Goal: Task Accomplishment & Management: Manage account settings

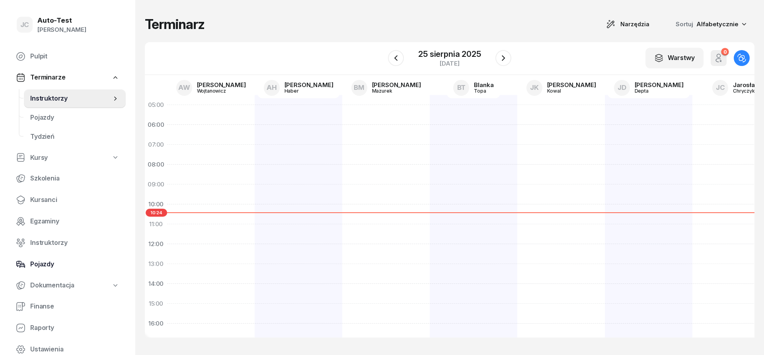
click at [82, 265] on span "Pojazdy" at bounding box center [74, 265] width 89 height 10
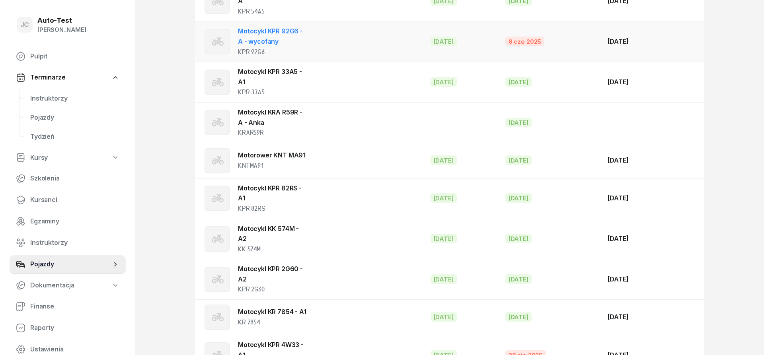
scroll to position [325, 0]
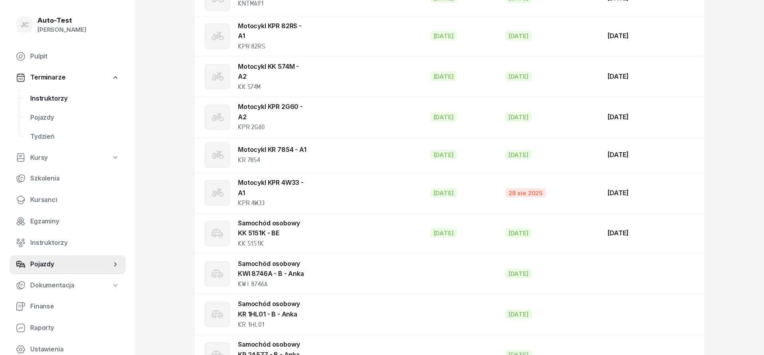
click at [65, 101] on span "Instruktorzy" at bounding box center [74, 99] width 89 height 10
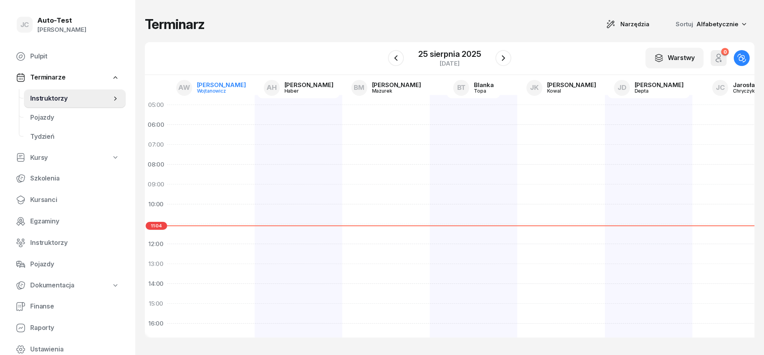
click at [203, 85] on link "AW [PERSON_NAME]" at bounding box center [211, 88] width 82 height 21
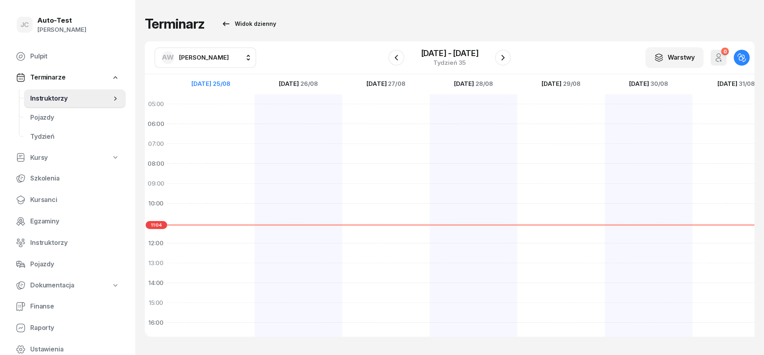
click at [209, 55] on span "[PERSON_NAME]" at bounding box center [204, 58] width 50 height 8
type input "kudl"
click at [207, 113] on span "[PERSON_NAME]" at bounding box center [207, 110] width 49 height 10
click at [396, 57] on icon "button" at bounding box center [396, 58] width 3 height 6
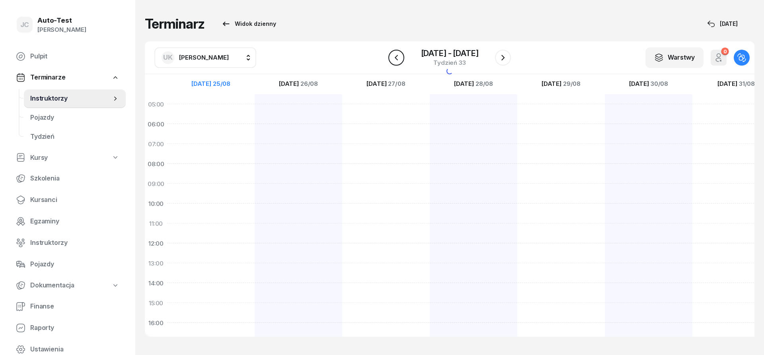
click at [396, 57] on icon "button" at bounding box center [396, 58] width 3 height 6
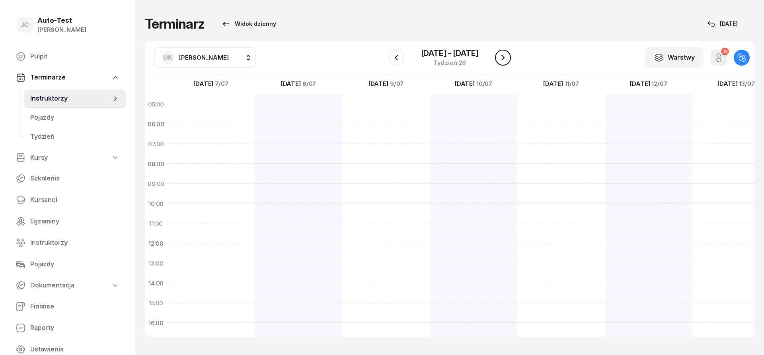
click at [504, 63] on button "button" at bounding box center [503, 58] width 16 height 16
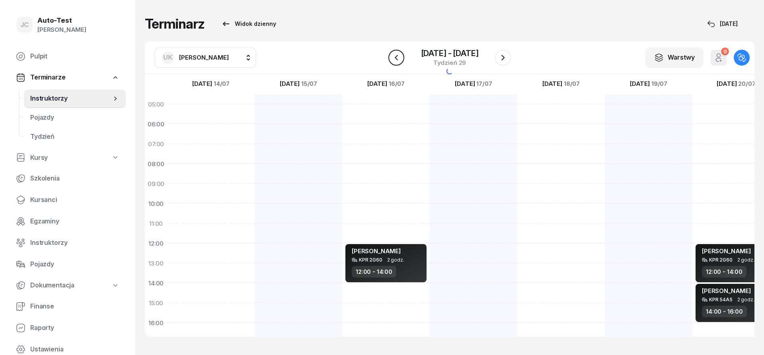
click at [398, 59] on icon "button" at bounding box center [397, 58] width 10 height 10
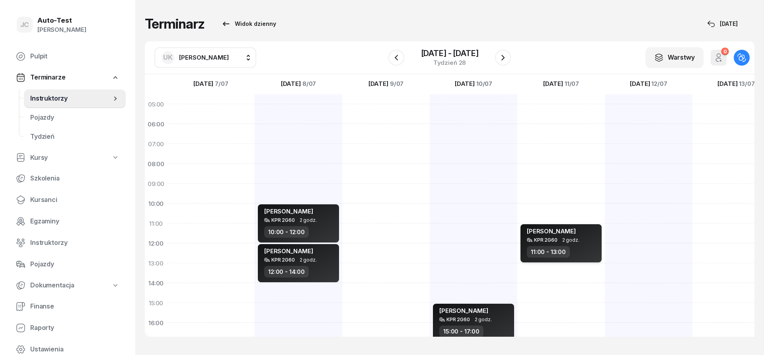
click at [554, 233] on span "[PERSON_NAME]" at bounding box center [551, 232] width 49 height 8
select select "11"
select select "13"
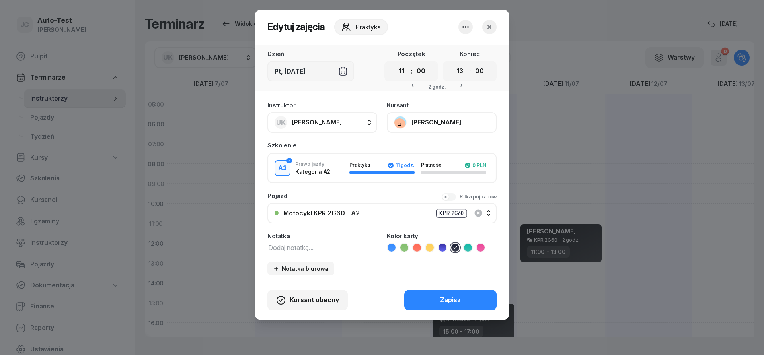
click at [492, 26] on icon "button" at bounding box center [490, 27] width 8 height 8
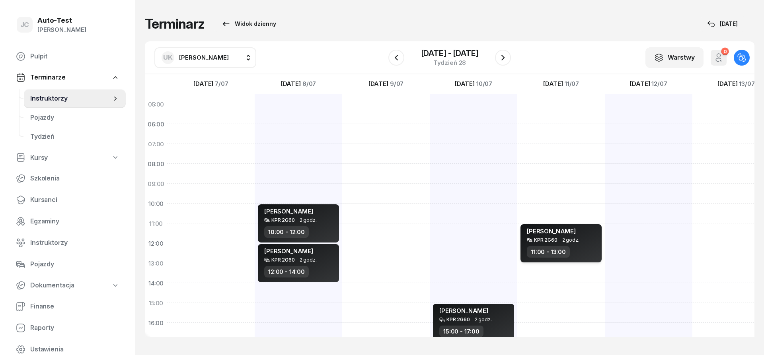
click at [575, 252] on div "11:00 - 13:00" at bounding box center [562, 252] width 70 height 12
select select "11"
select select "13"
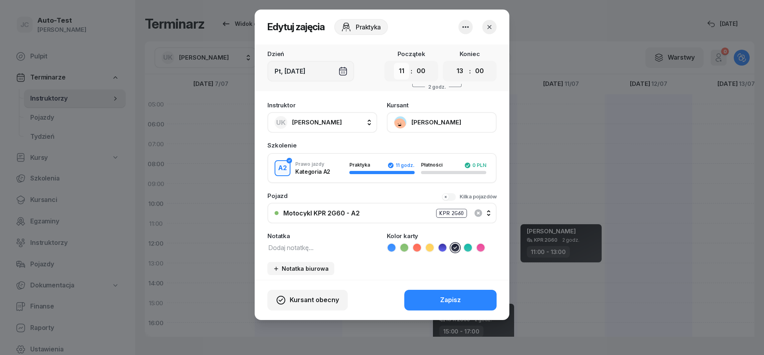
select select "10"
click option "10" at bounding box center [0, 0] width 0 height 0
click at [453, 63] on select "00 01 02 03 04 05 06 07 08 09 10 11 12 13 14 15 16 17 18 19 20 21 22 23" at bounding box center [460, 71] width 15 height 17
select select "12"
click option "12" at bounding box center [0, 0] width 0 height 0
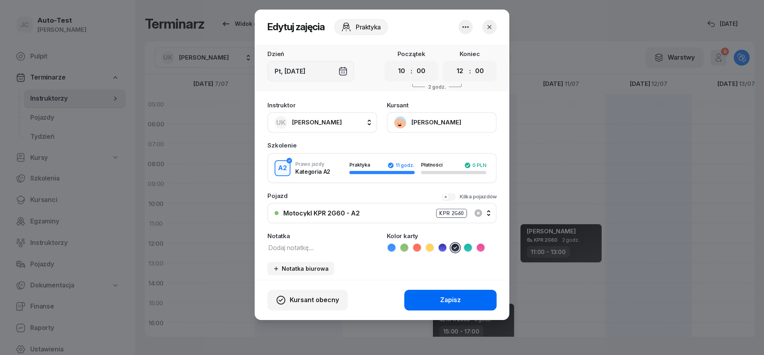
click at [449, 299] on div "Zapisz" at bounding box center [450, 300] width 21 height 10
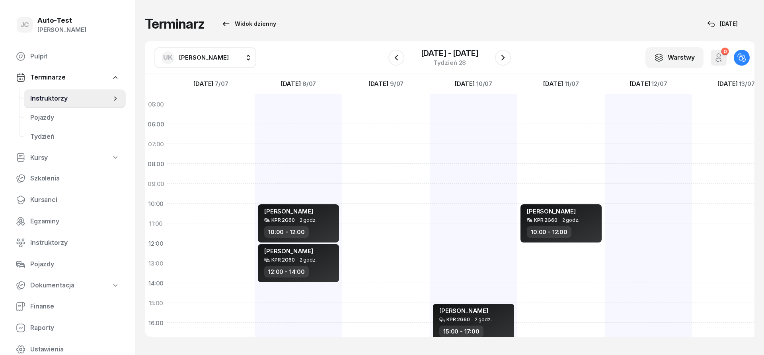
click at [605, 249] on div "[PERSON_NAME] KPR 2G60 2 godz. 10:00 - 12:00" at bounding box center [649, 293] width 88 height 398
select select "12"
select select "14"
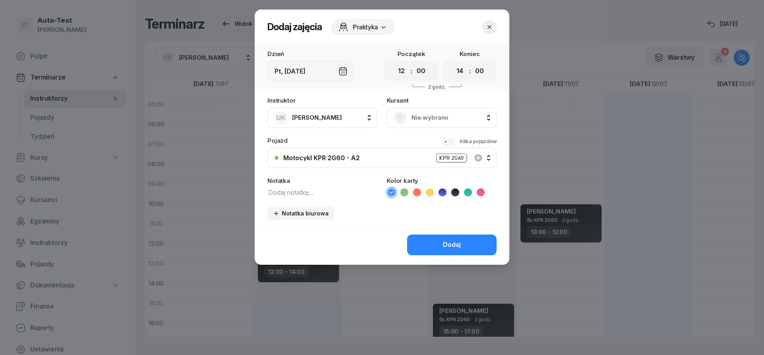
click at [438, 127] on div "Nie wybrano" at bounding box center [442, 117] width 110 height 21
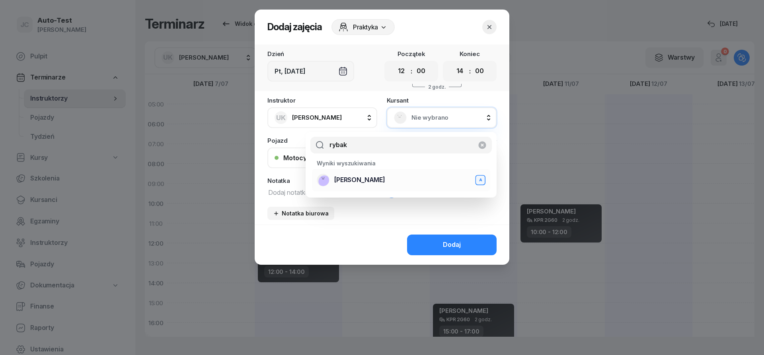
type input "rybak"
click at [358, 183] on span "[PERSON_NAME]" at bounding box center [359, 180] width 51 height 10
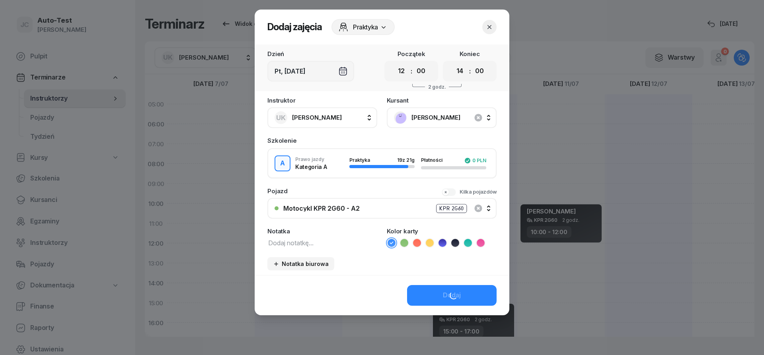
click at [360, 207] on div "Motocykl KPR 2G60 - A2 KPR 2G60" at bounding box center [386, 209] width 206 height 10
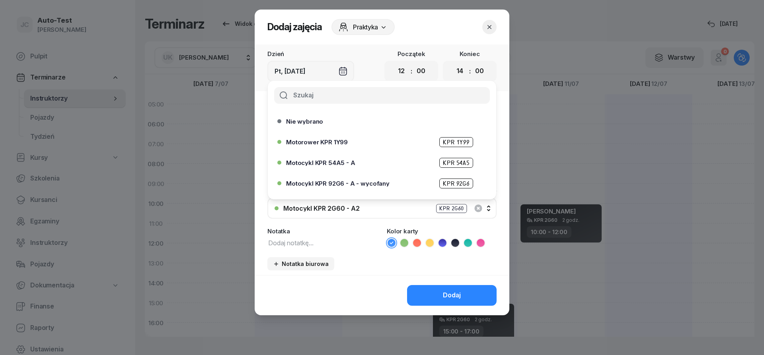
click at [359, 165] on div "Motocykl KPR 54A5 - A KPR 54A5" at bounding box center [384, 163] width 196 height 10
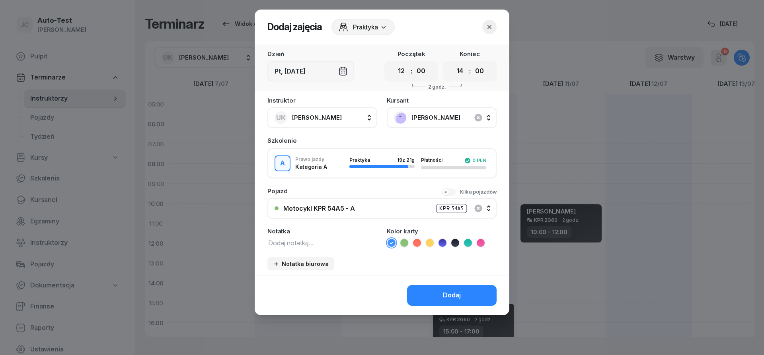
click at [456, 246] on icon at bounding box center [455, 243] width 8 height 8
click at [460, 298] on div "Dodaj" at bounding box center [452, 296] width 18 height 10
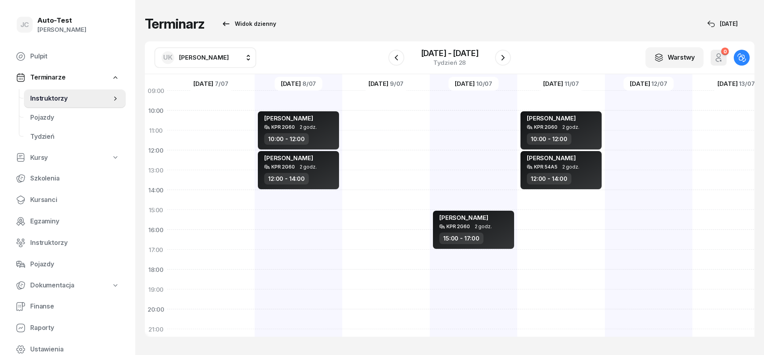
scroll to position [96, 0]
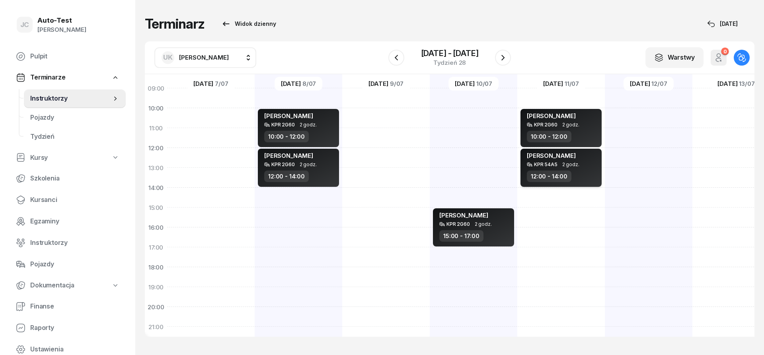
click at [581, 173] on div "12:00 - 14:00" at bounding box center [562, 177] width 70 height 12
select select "12"
select select "14"
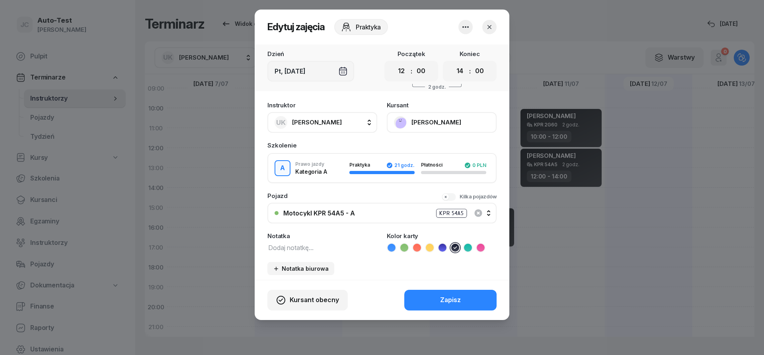
click at [492, 31] on icon "button" at bounding box center [490, 27] width 8 height 8
